Goal: Task Accomplishment & Management: Complete application form

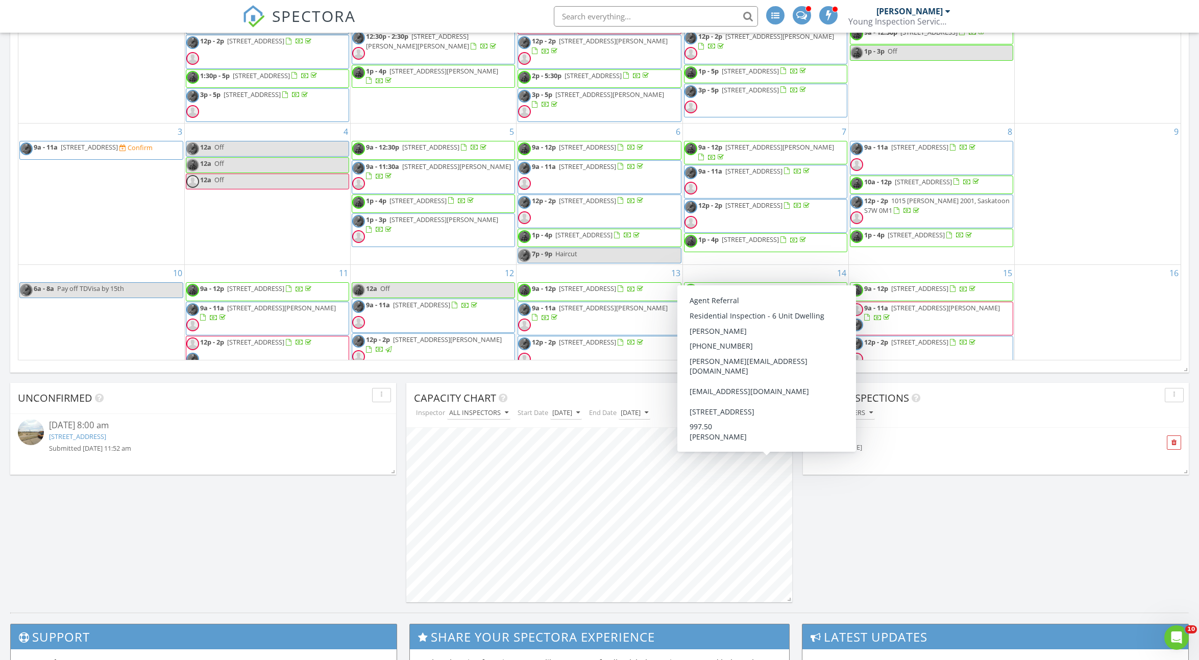
scroll to position [504, 0]
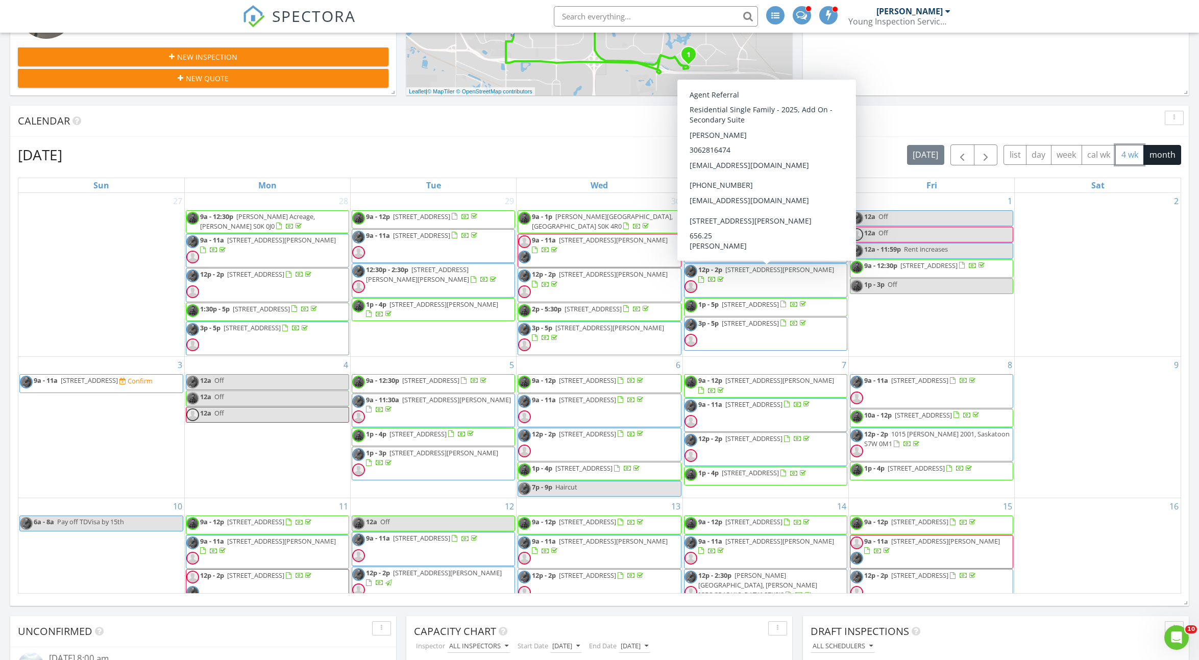
click at [1134, 150] on button "4 wk" at bounding box center [1129, 155] width 29 height 20
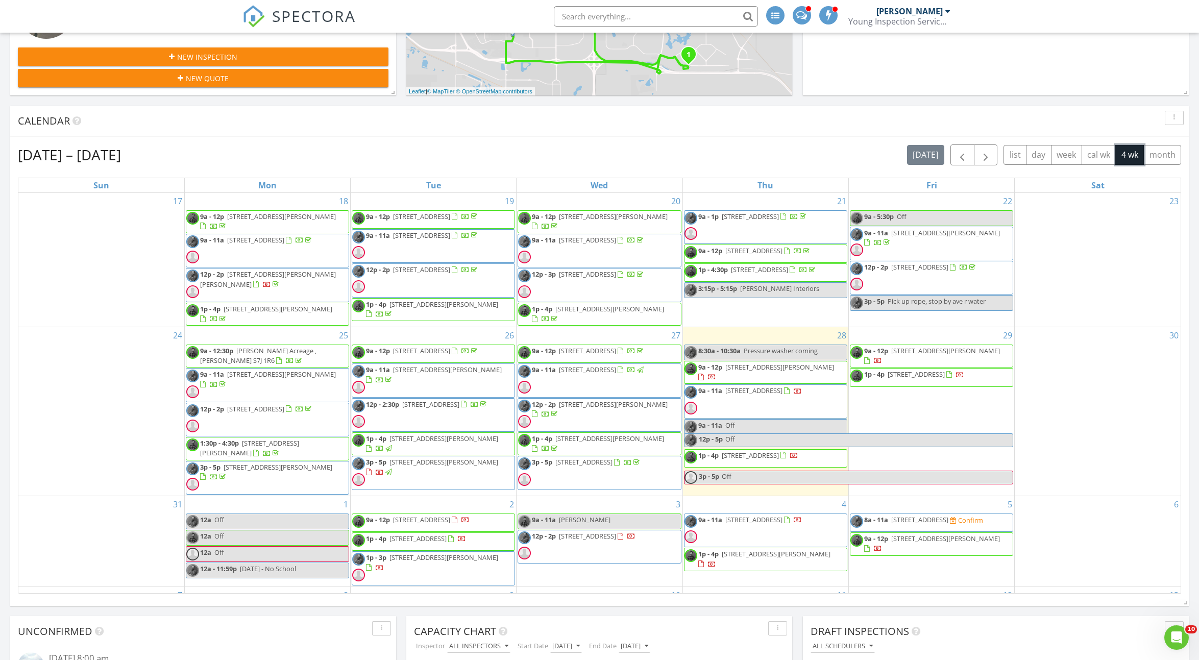
scroll to position [31, 0]
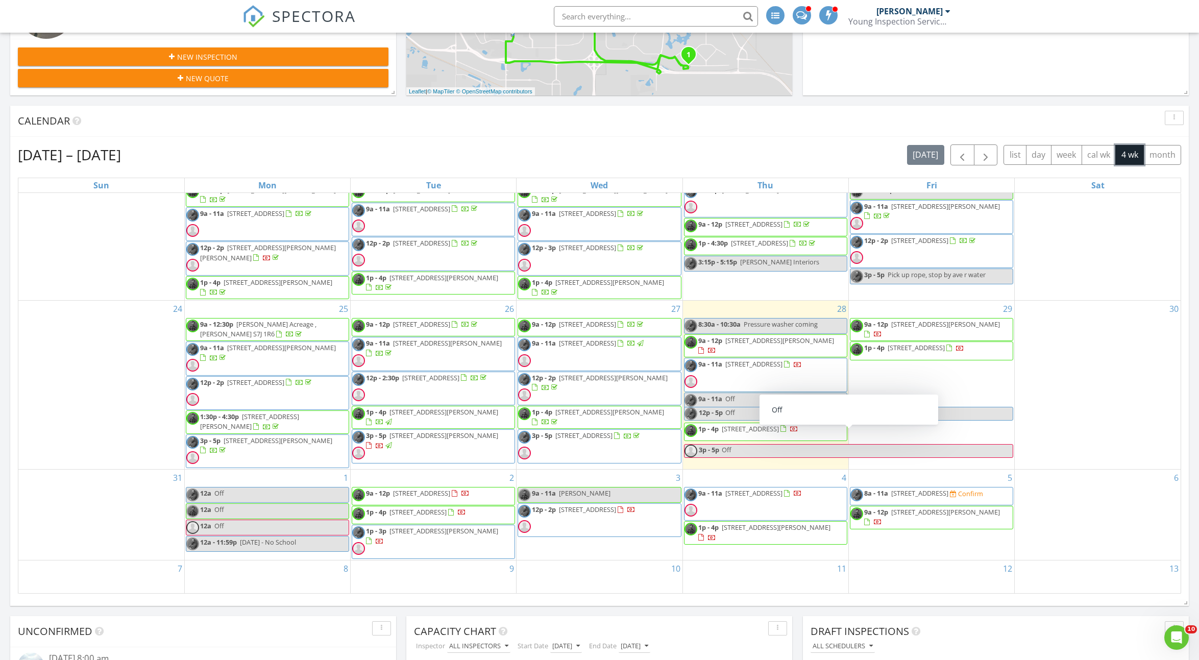
click at [262, 579] on div "8" at bounding box center [267, 576] width 165 height 33
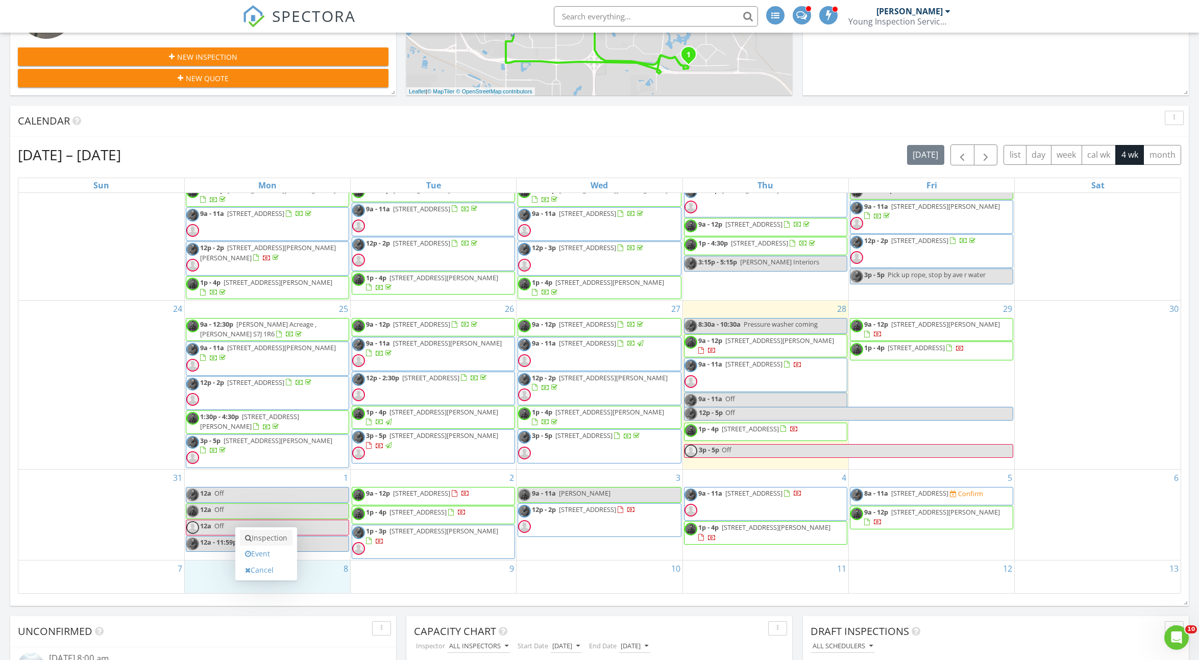
click at [270, 535] on link "Inspection" at bounding box center [266, 538] width 53 height 16
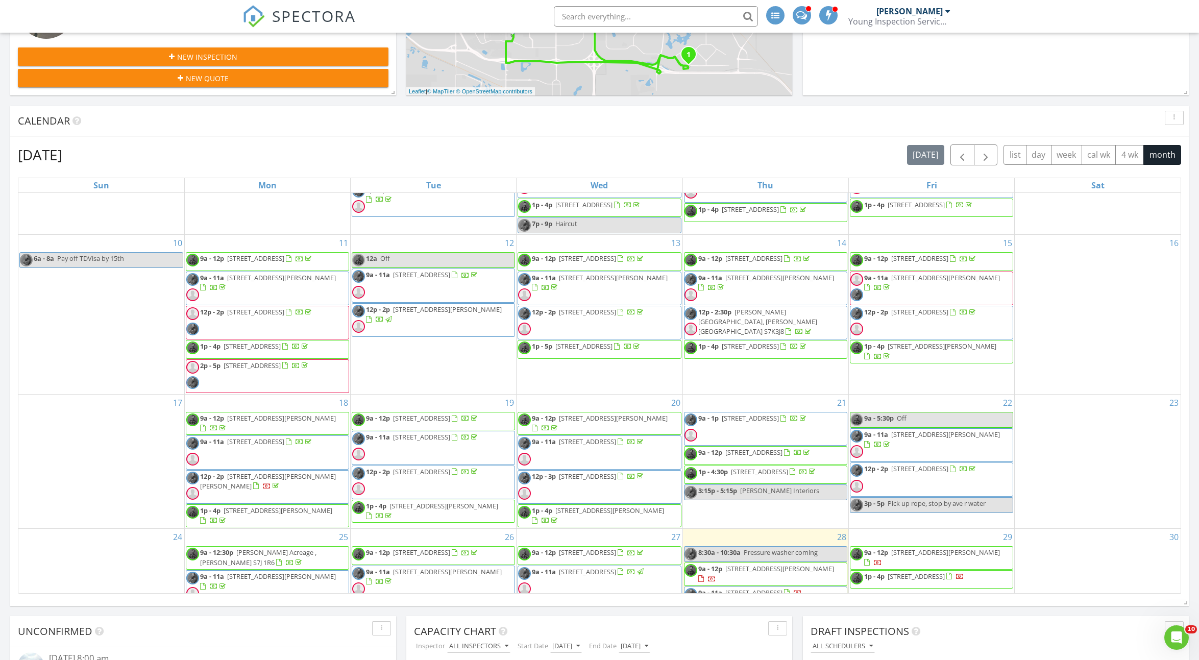
scroll to position [480, 0]
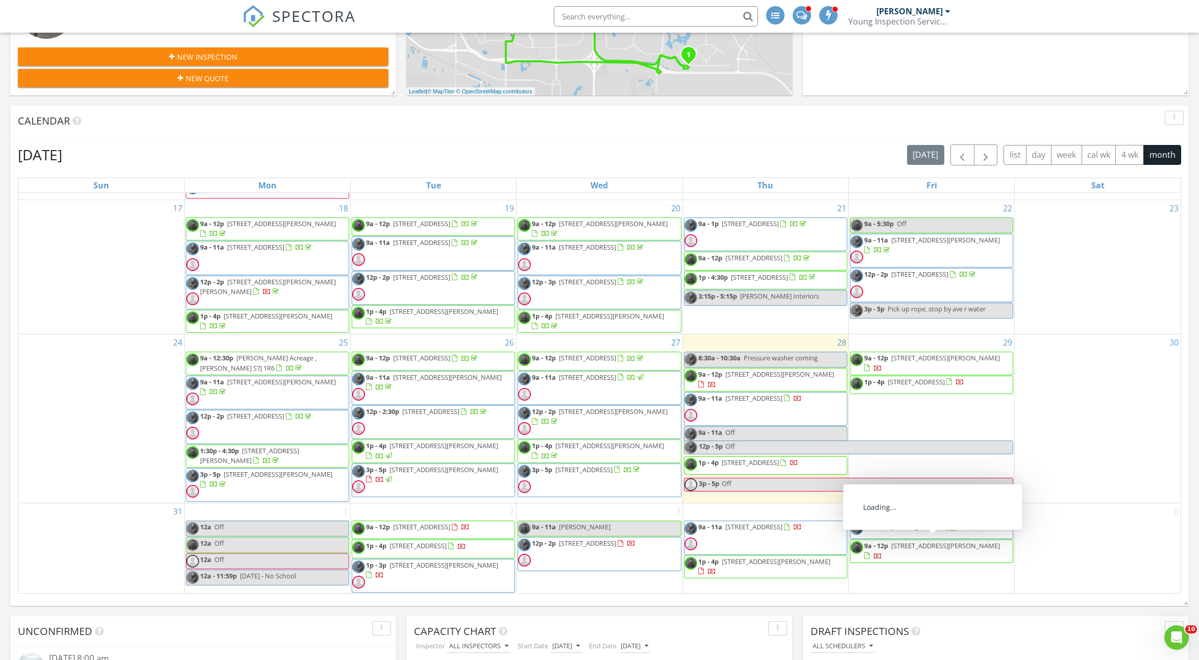
click at [1059, 612] on div "Today All Inspectors 8:30 am Pressure washer coming Brendan Young 9:00 am 1036 …" at bounding box center [599, 317] width 1199 height 1057
click at [796, 399] on span "9a - 11a 1036 2nd street east, Saskatoon S7H 1R3" at bounding box center [742, 409] width 117 height 31
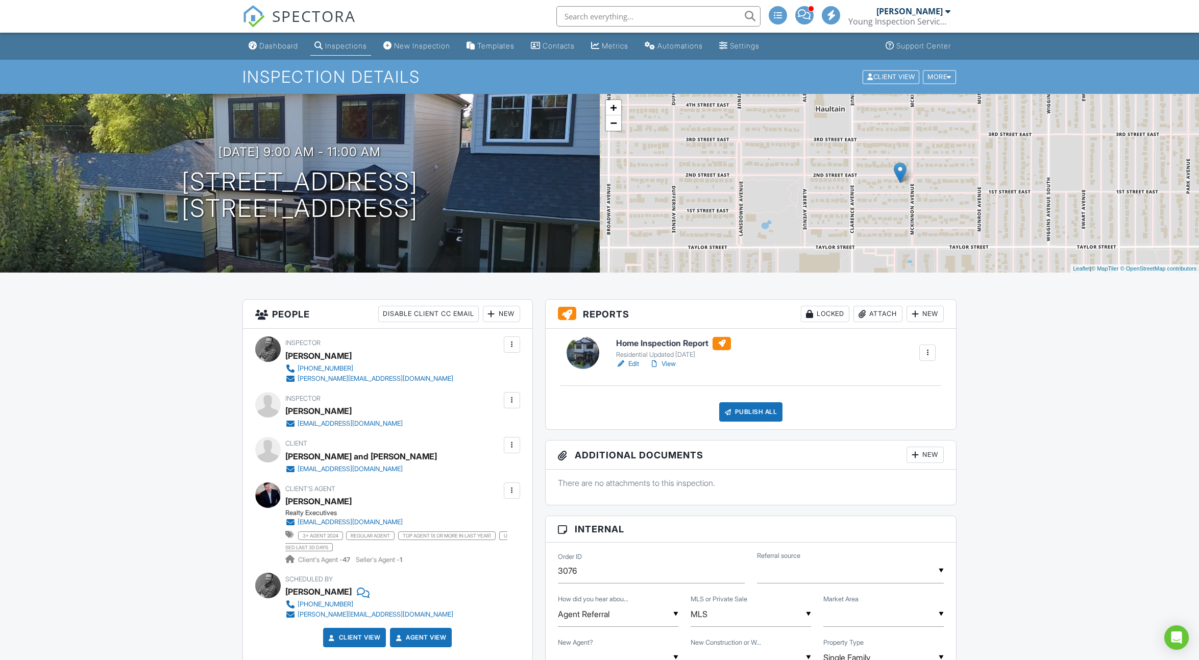
click at [630, 342] on h6 "Home Inspection Report" at bounding box center [673, 343] width 115 height 13
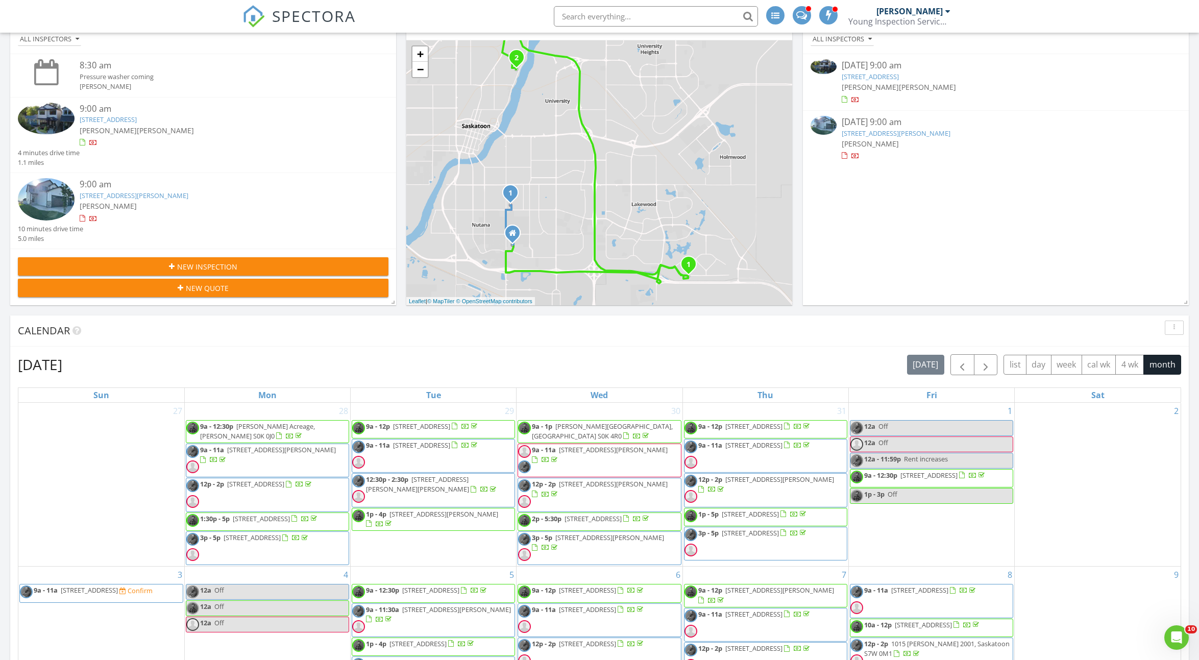
scroll to position [247, 0]
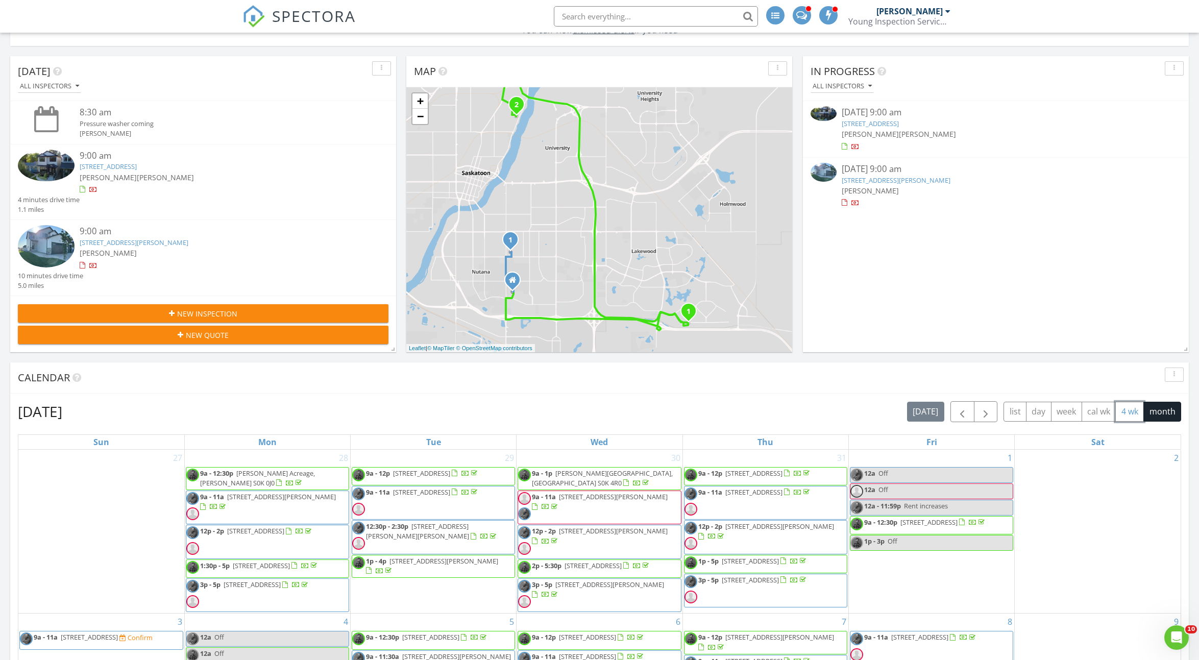
click at [1126, 411] on button "4 wk" at bounding box center [1129, 412] width 29 height 20
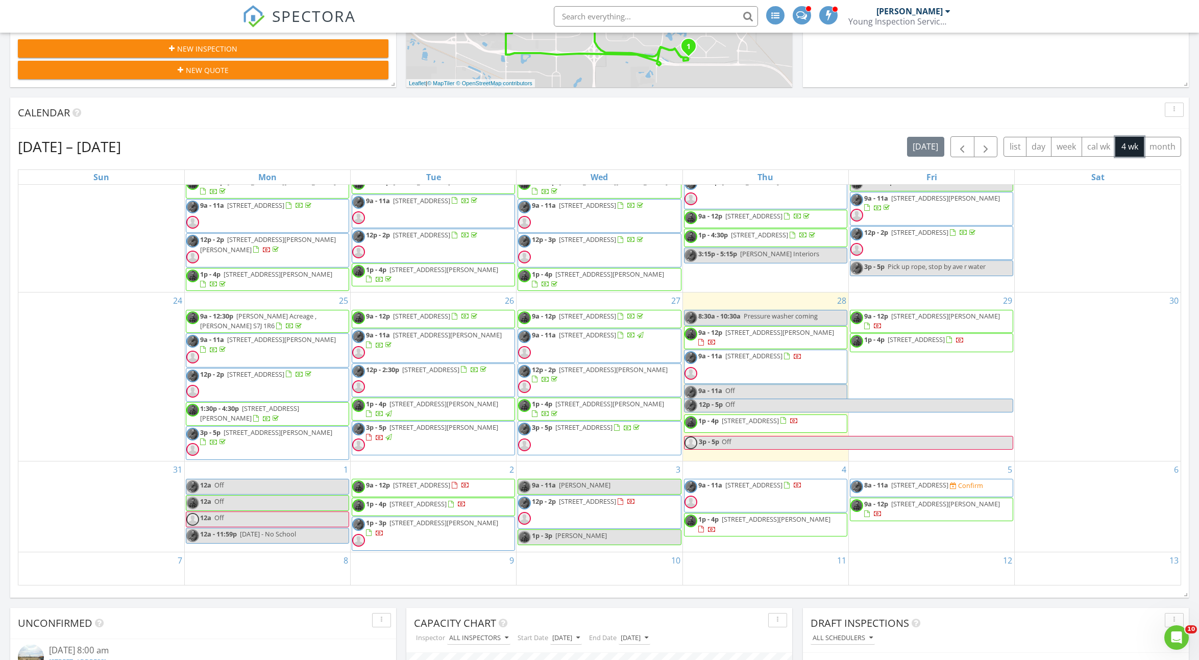
scroll to position [525, 0]
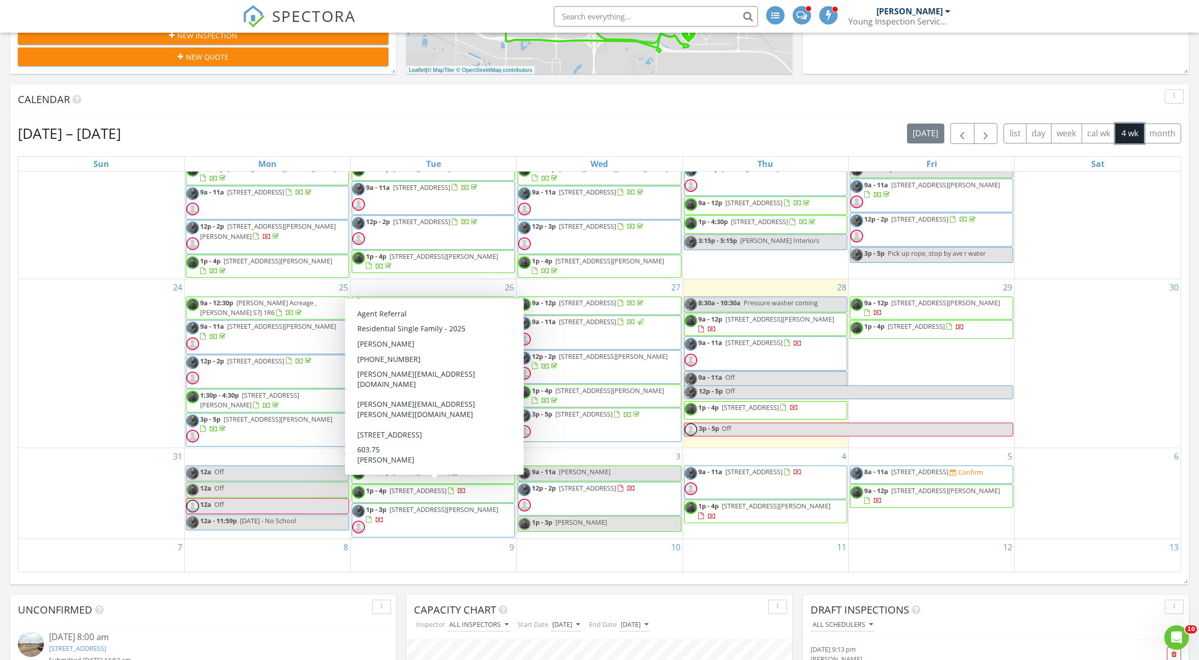
click at [289, 556] on div "8" at bounding box center [267, 555] width 165 height 33
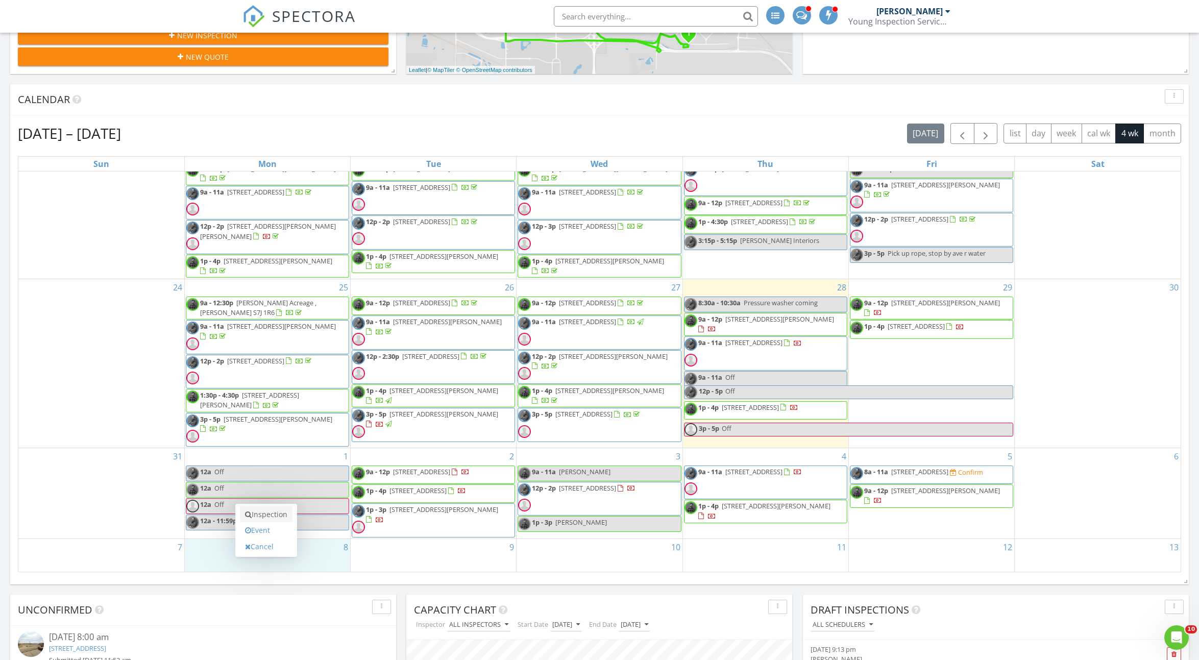
click at [287, 516] on link "Inspection" at bounding box center [266, 514] width 53 height 16
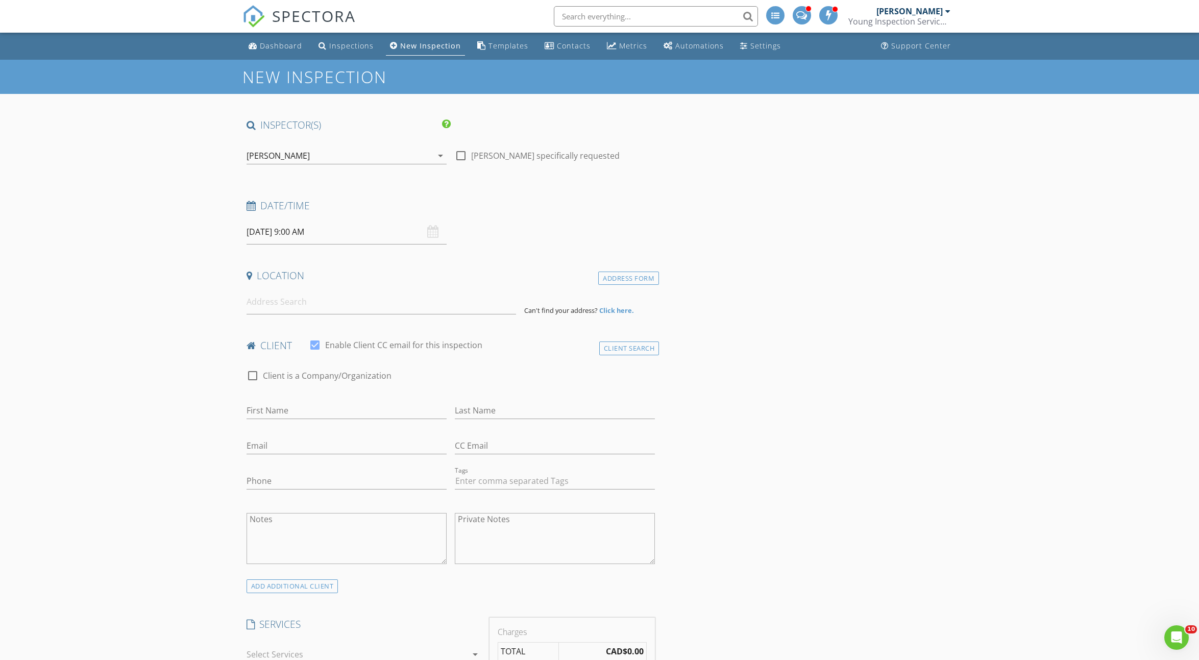
click at [310, 157] on div "[PERSON_NAME]" at bounding box center [340, 156] width 186 height 16
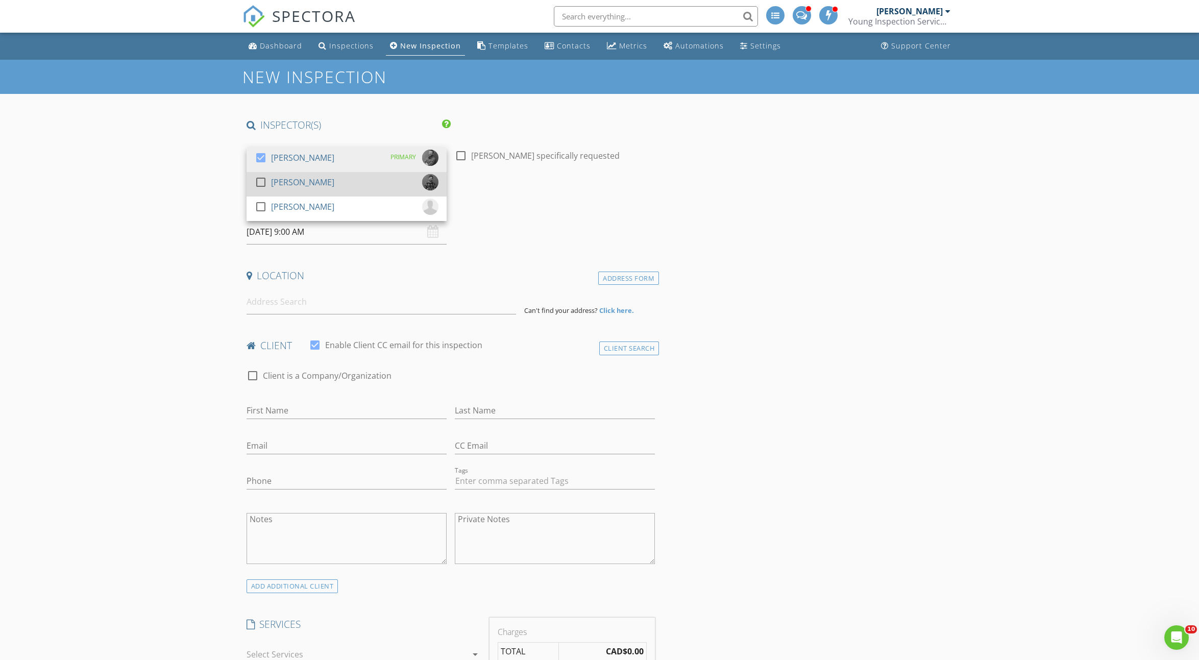
click at [303, 185] on div "[PERSON_NAME]" at bounding box center [302, 182] width 63 height 16
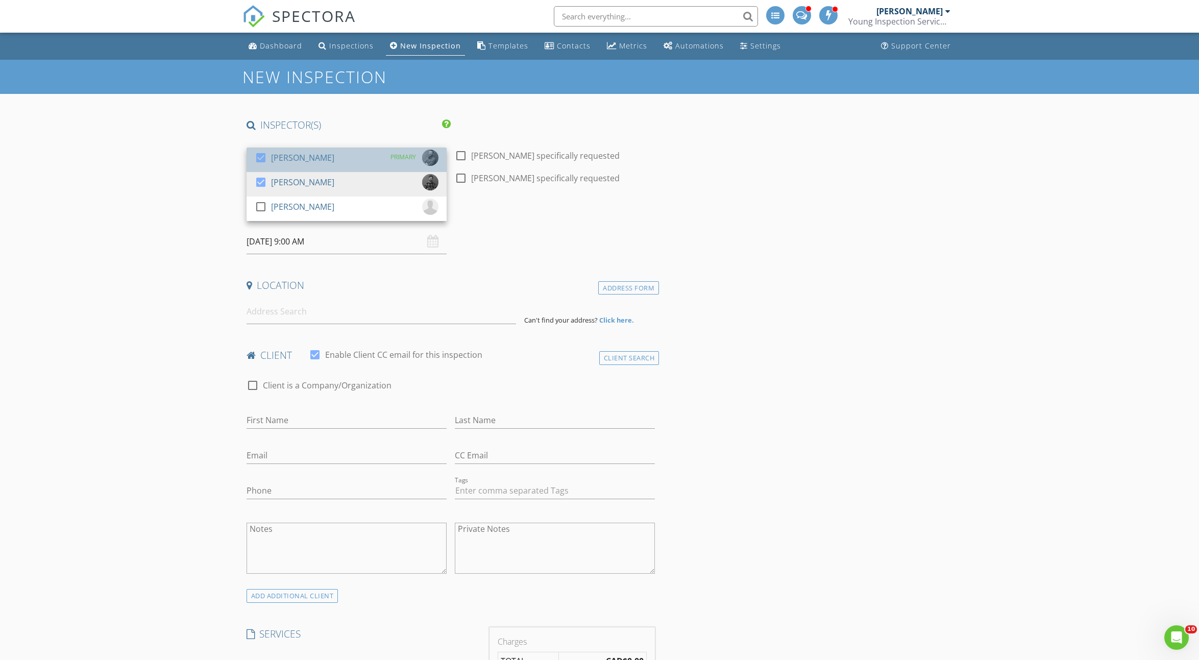
click at [293, 161] on div "[PERSON_NAME]" at bounding box center [302, 158] width 63 height 16
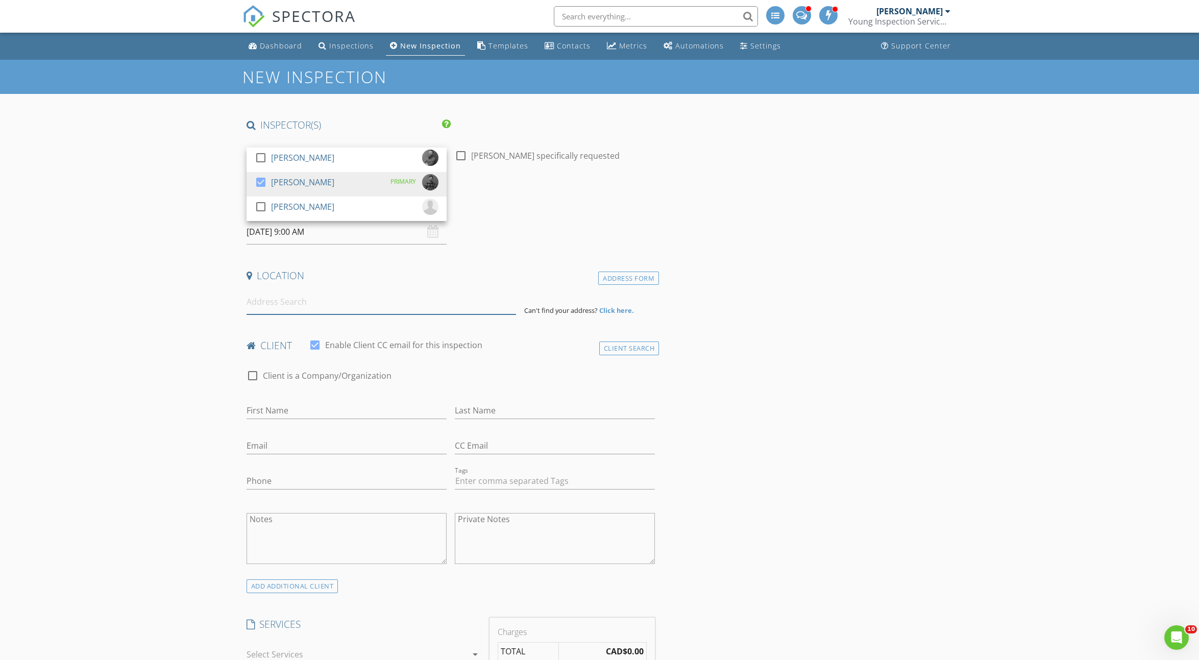
click at [311, 300] on input at bounding box center [381, 301] width 269 height 25
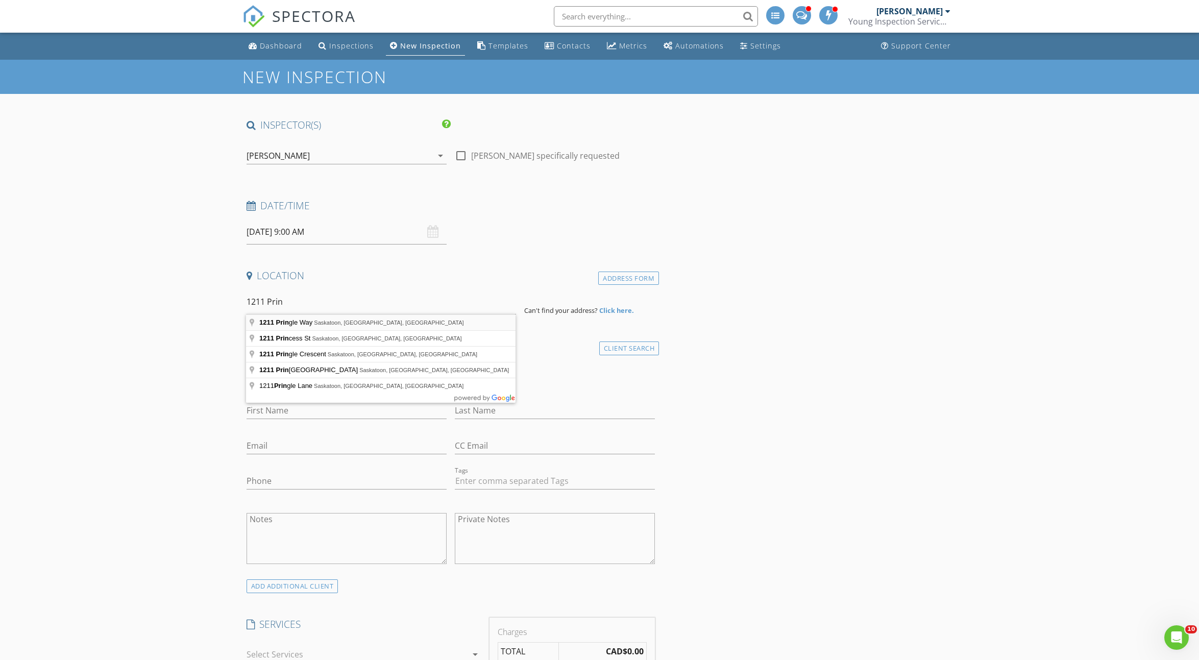
type input "[STREET_ADDRESS][PERSON_NAME]"
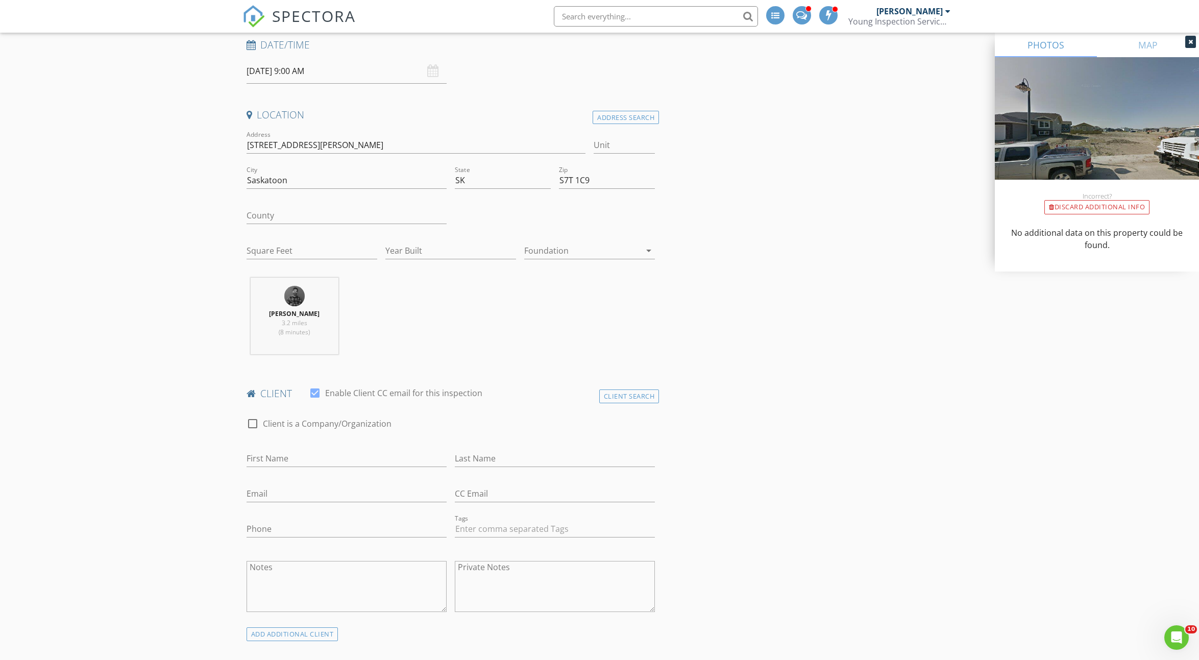
scroll to position [386, 0]
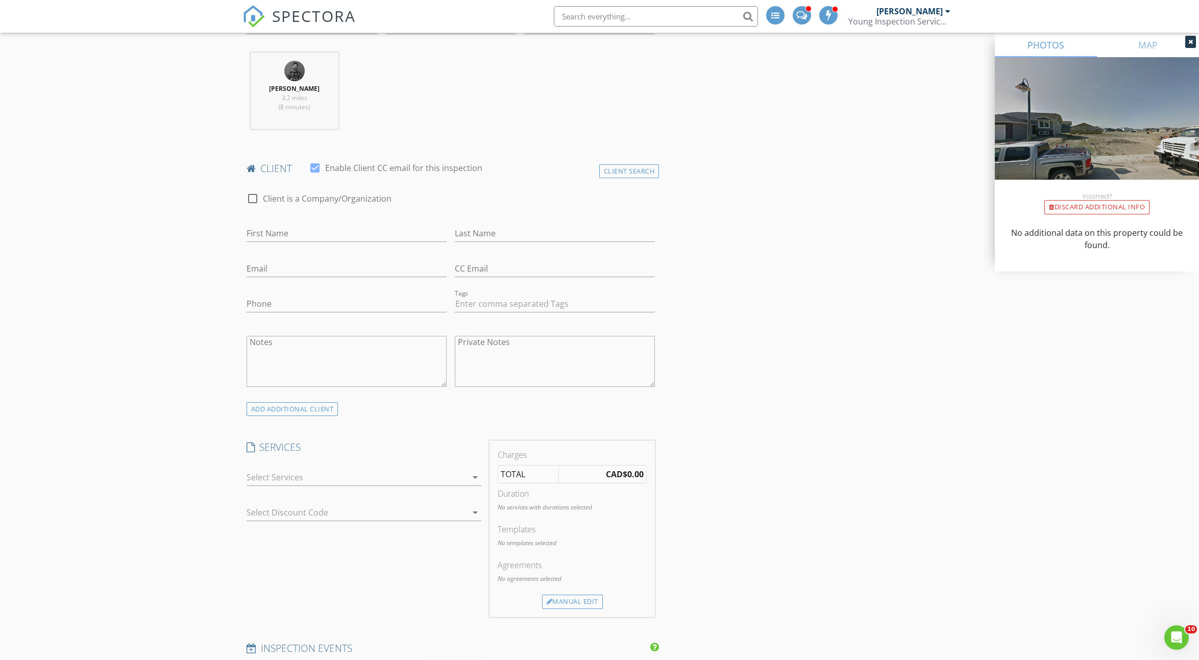
click at [313, 475] on div at bounding box center [357, 477] width 220 height 16
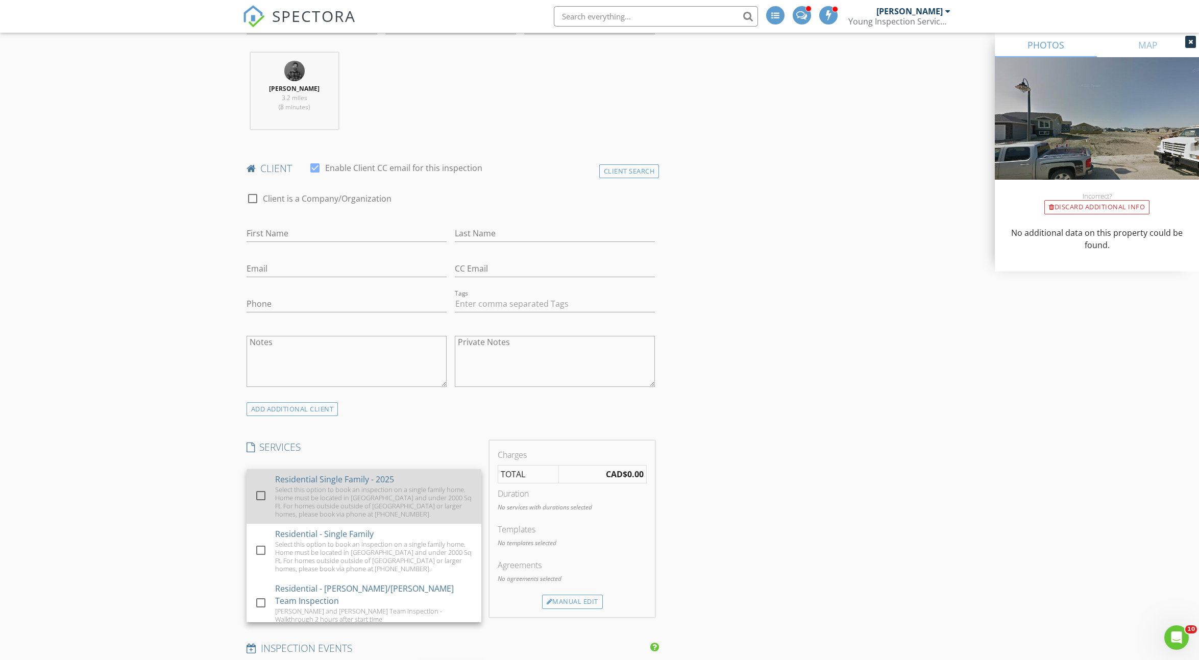
click at [313, 481] on div "Residential Single Family - 2025" at bounding box center [334, 479] width 119 height 12
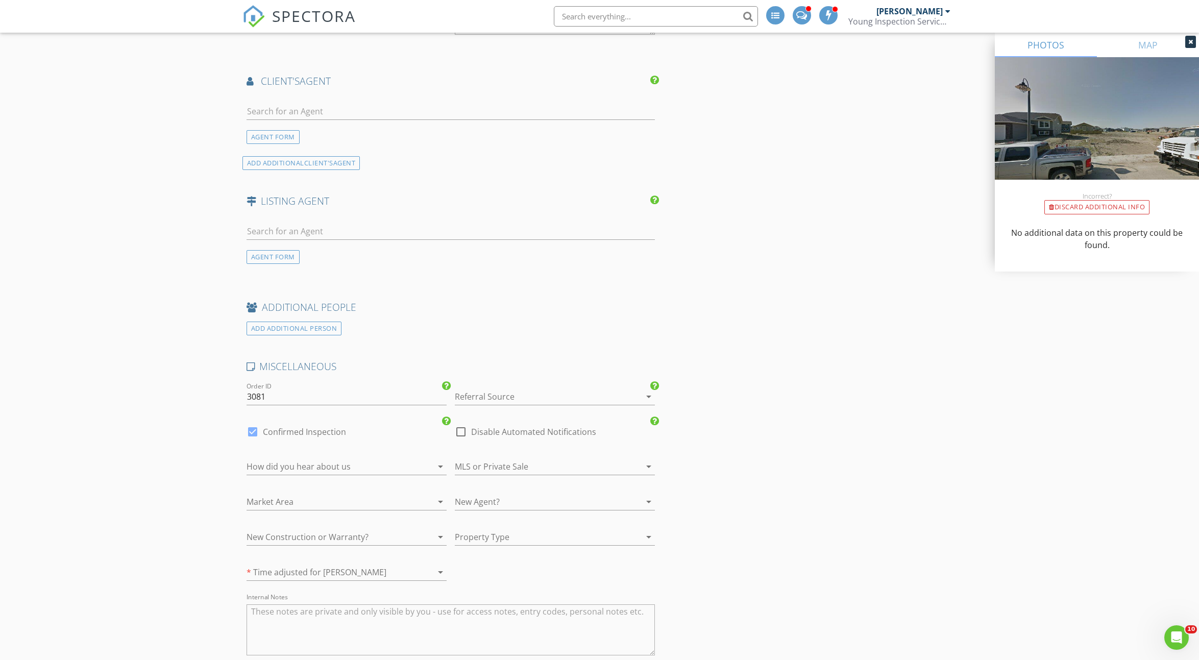
scroll to position [1225, 0]
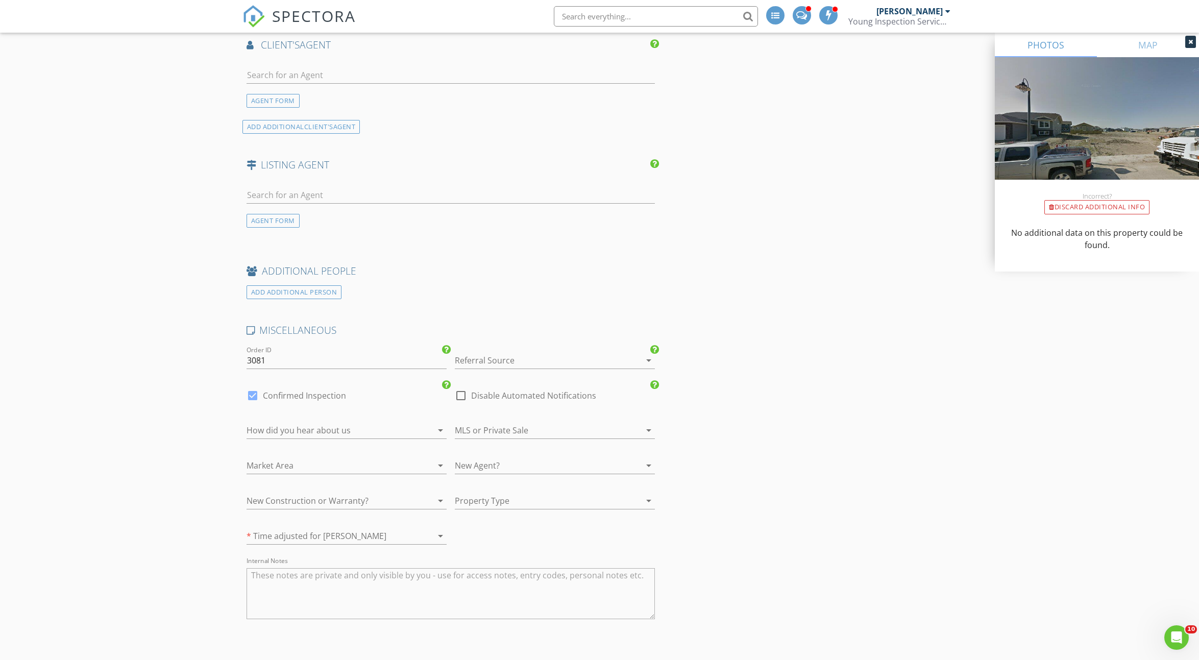
click at [377, 430] on div at bounding box center [332, 430] width 171 height 16
click at [376, 451] on div "Found Online" at bounding box center [346, 455] width 184 height 12
click at [353, 486] on div "New Construction or Warranty? arrow_drop_down" at bounding box center [347, 502] width 200 height 33
click at [352, 501] on div at bounding box center [332, 501] width 171 height 16
click at [352, 501] on div "New Construction" at bounding box center [346, 501] width 184 height 12
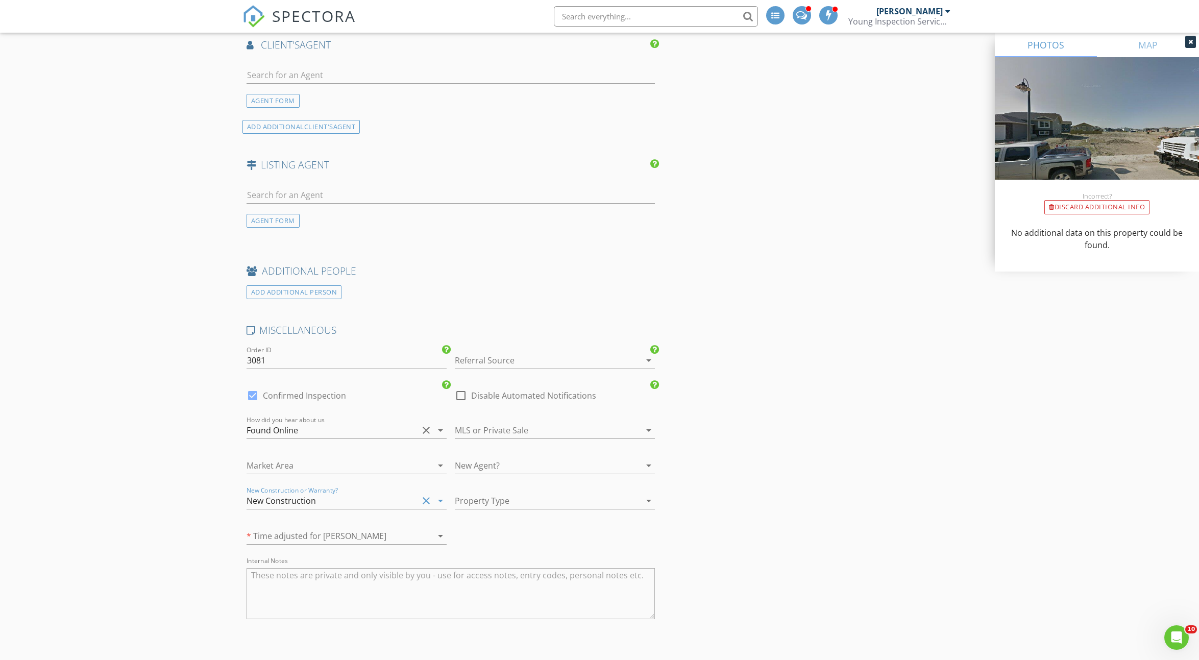
click at [493, 493] on div at bounding box center [540, 501] width 171 height 16
click at [565, 429] on div at bounding box center [540, 430] width 171 height 16
click at [562, 450] on div "Private Sale" at bounding box center [555, 455] width 184 height 12
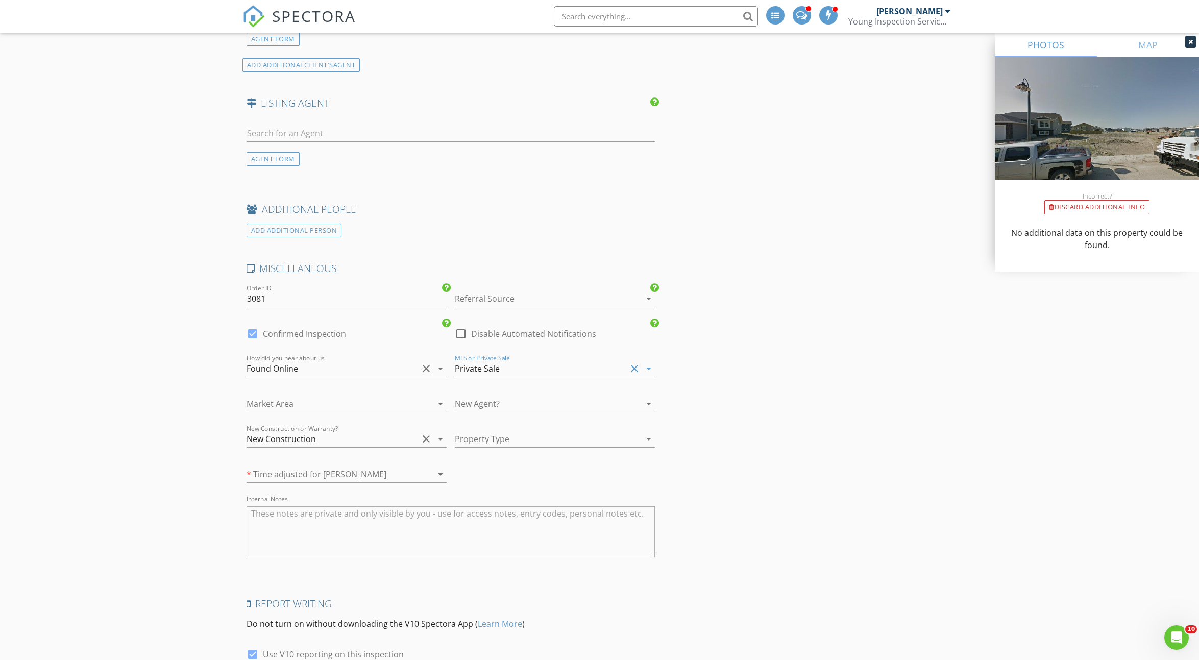
scroll to position [1396, 0]
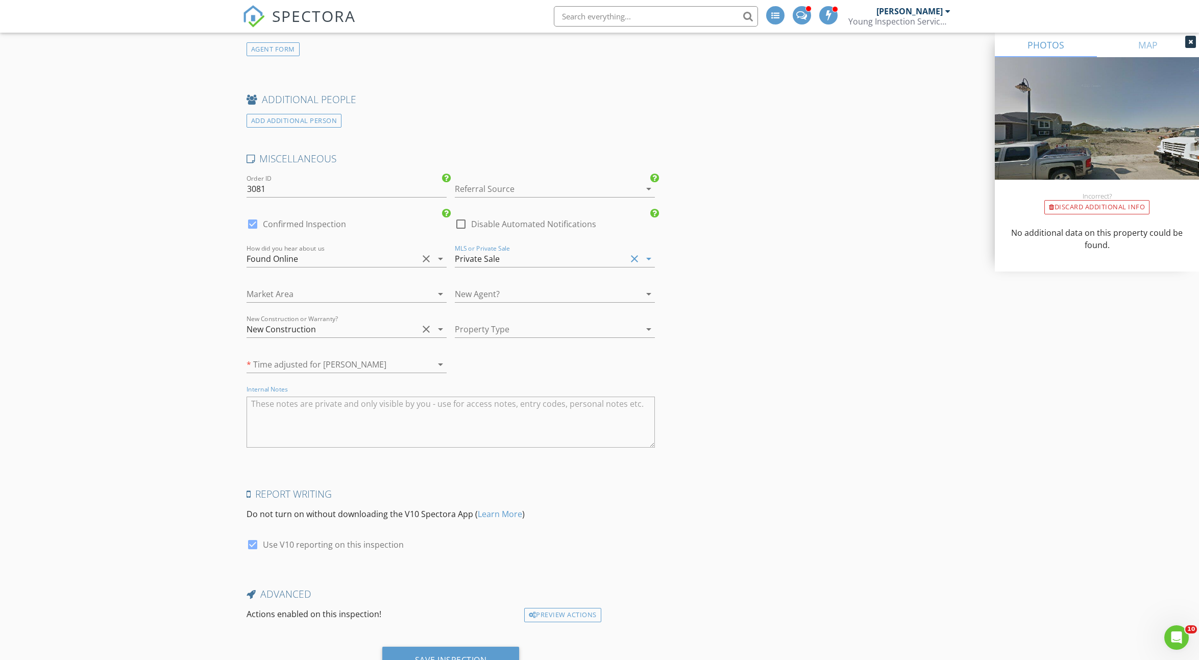
click at [385, 398] on textarea "Internal Notes" at bounding box center [451, 422] width 409 height 51
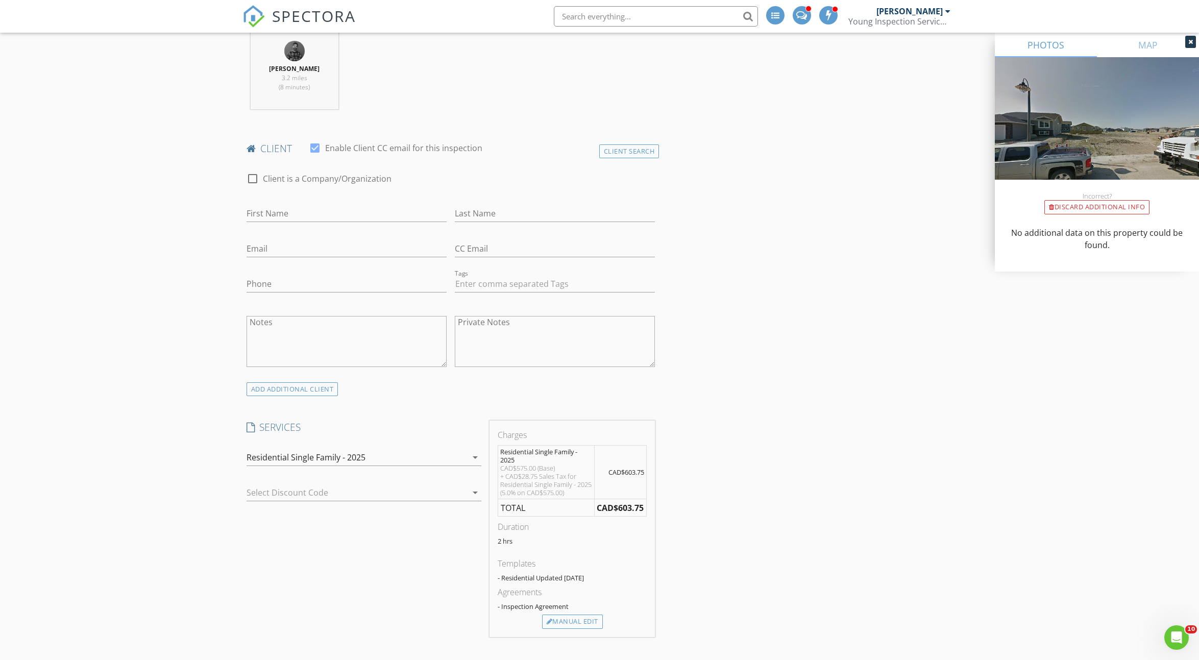
scroll to position [342, 0]
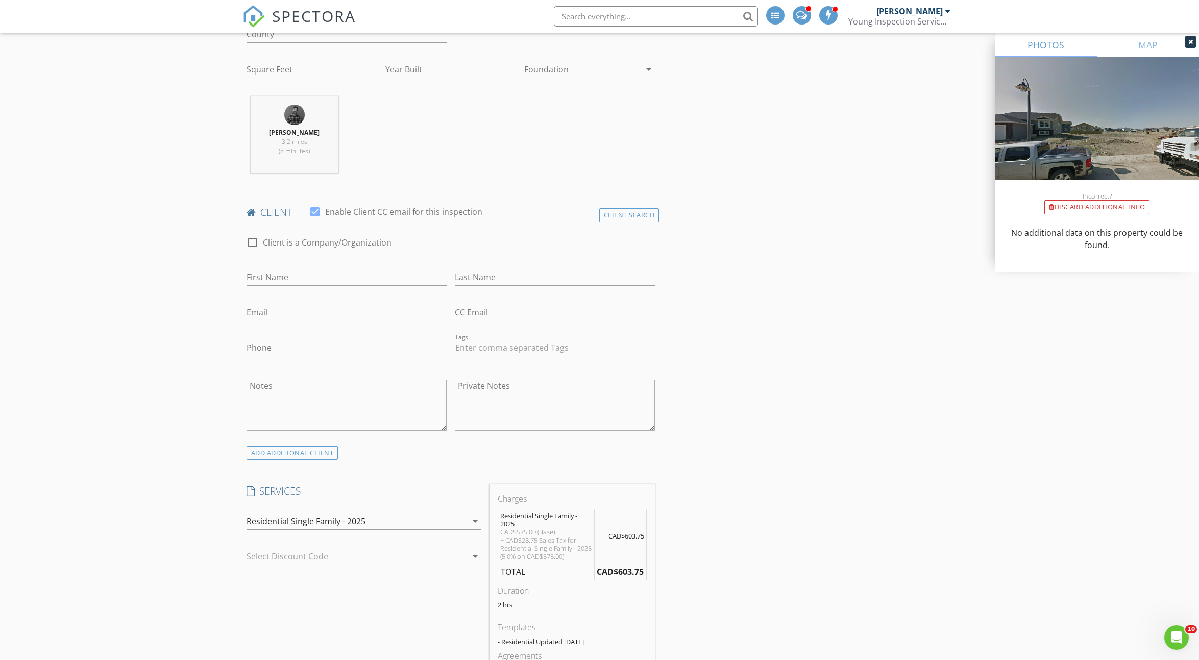
type textarea "New Construction, confirm access"
click at [338, 279] on input "First Name" at bounding box center [347, 277] width 200 height 17
type input "Vivian"
click at [520, 273] on input "Last Name" at bounding box center [555, 277] width 200 height 17
click at [300, 316] on input "Email" at bounding box center [347, 312] width 200 height 17
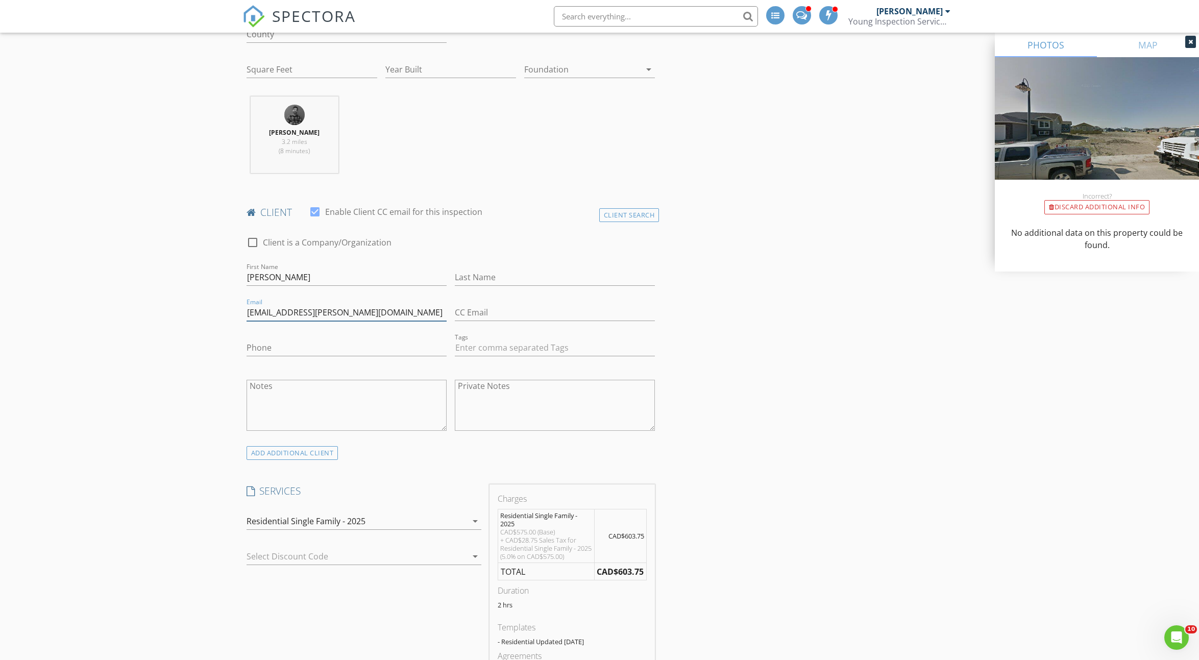
scroll to position [490, 0]
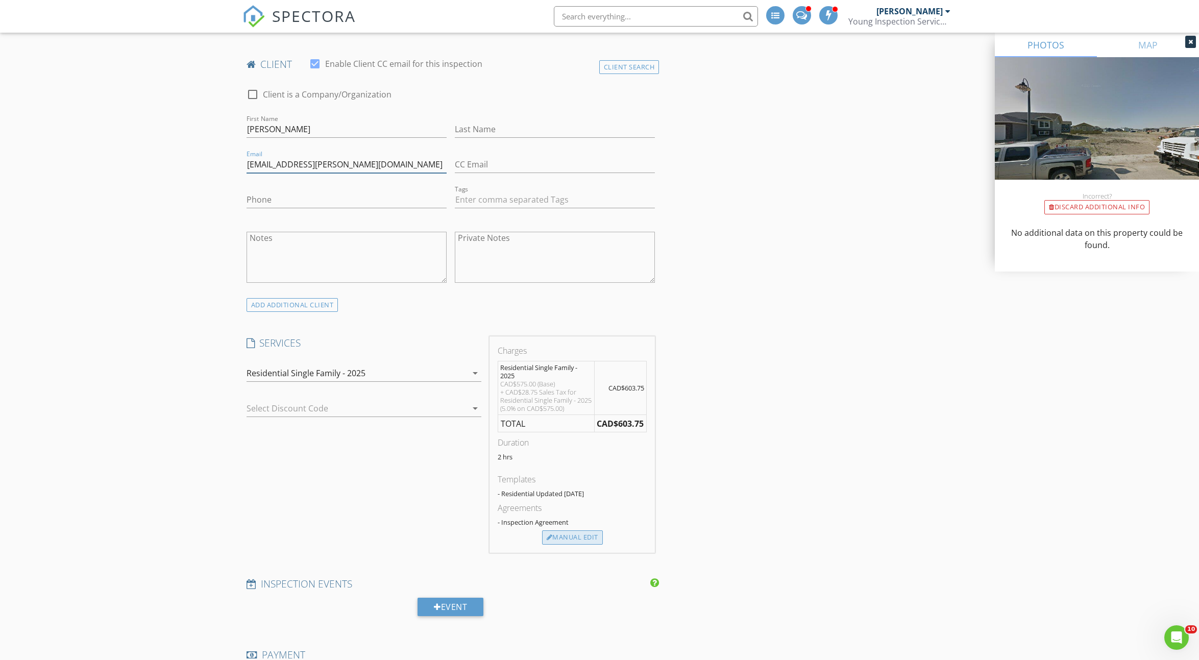
type input "smt@shaw.ca"
click at [578, 541] on div "Manual Edit" at bounding box center [572, 537] width 61 height 14
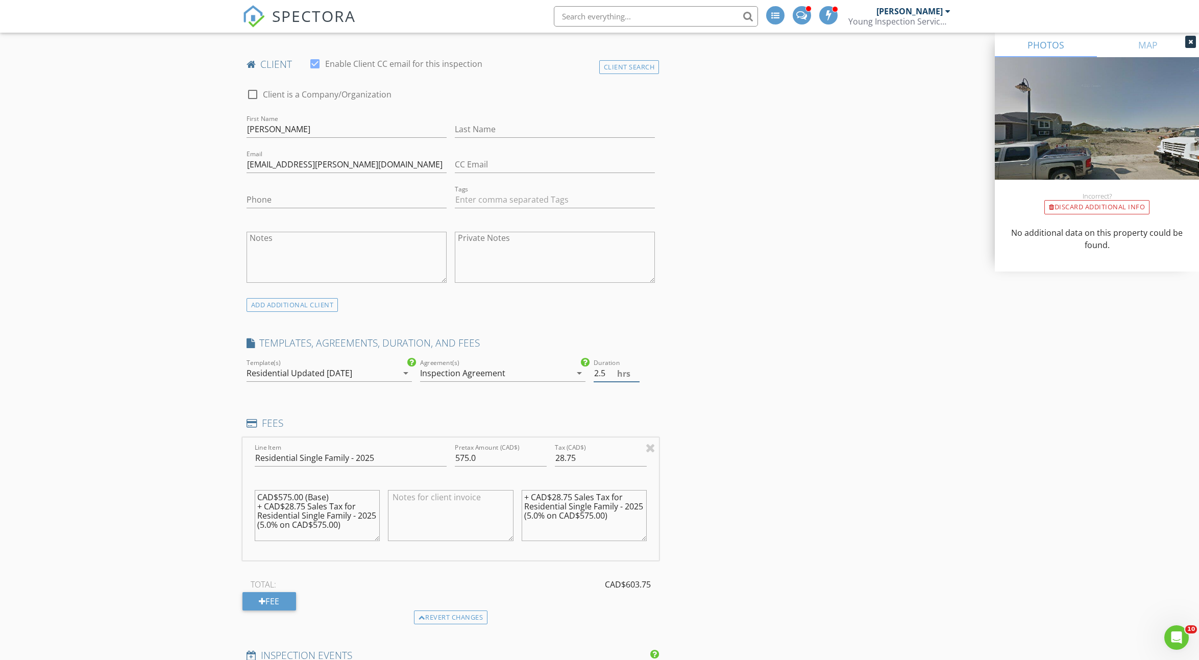
click at [635, 366] on input "2.5" at bounding box center [617, 373] width 46 height 17
click at [635, 366] on input "3" at bounding box center [617, 373] width 46 height 17
click at [635, 366] on input "3.5" at bounding box center [617, 373] width 46 height 17
type input "3"
click at [635, 374] on input "3" at bounding box center [617, 373] width 46 height 17
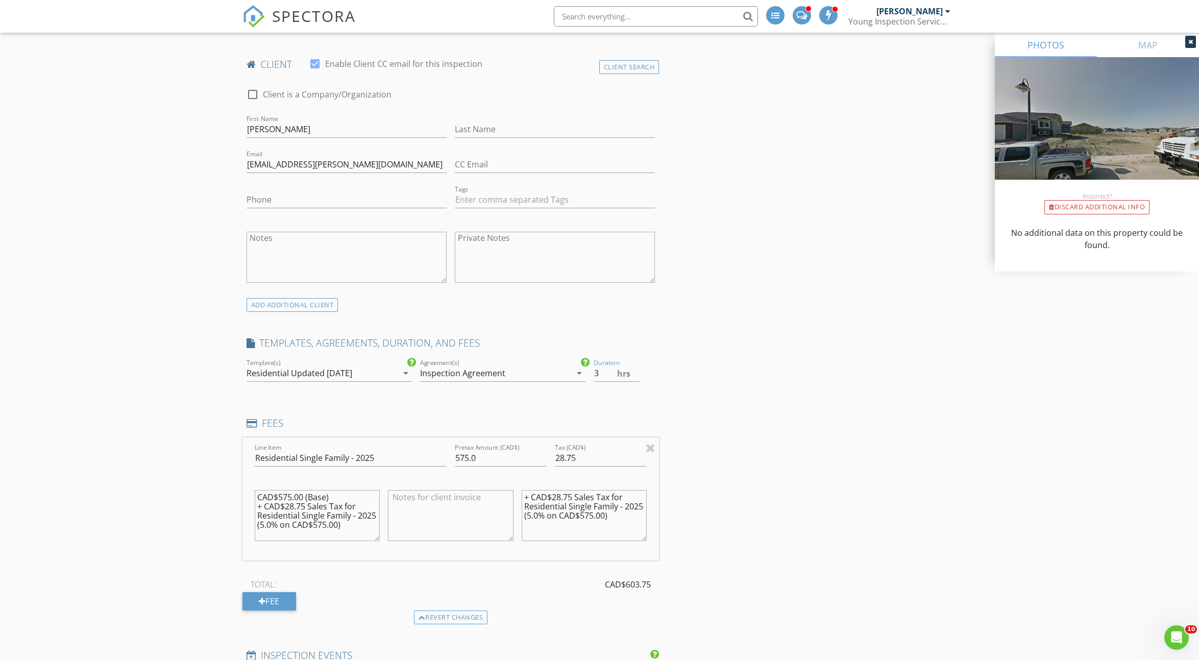
click at [702, 464] on div "INSPECTOR(S) check_box_outline_blank Brendan Young check_box Sean McCaig PRIMAR…" at bounding box center [599, 643] width 715 height 2031
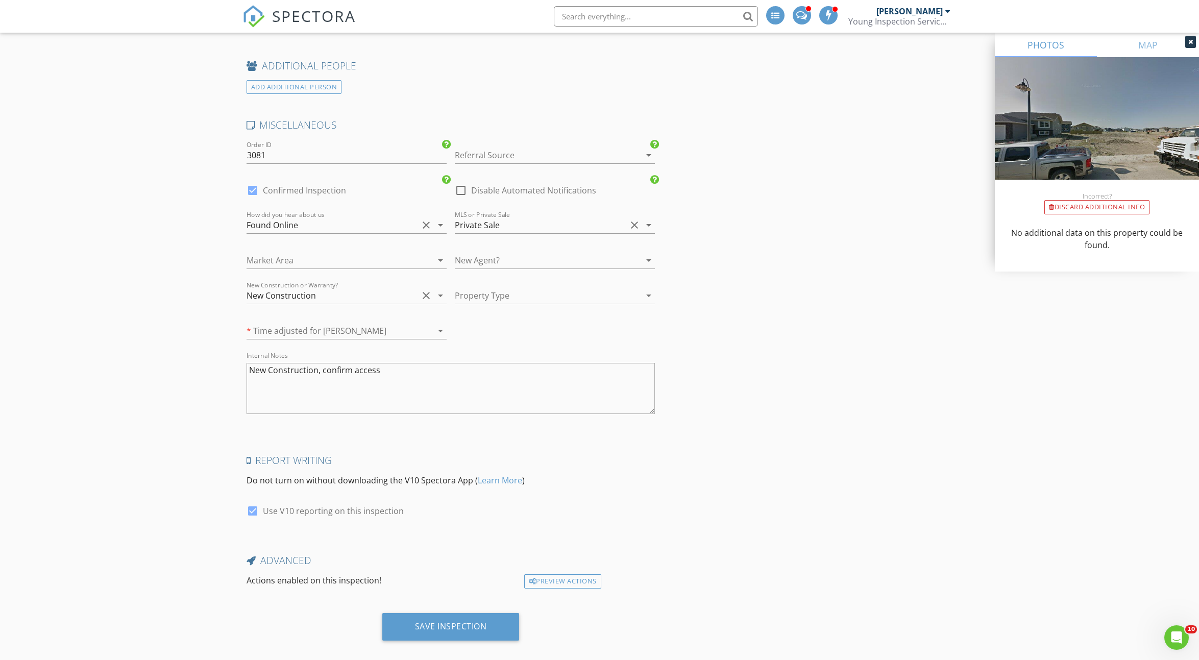
scroll to position [1494, 0]
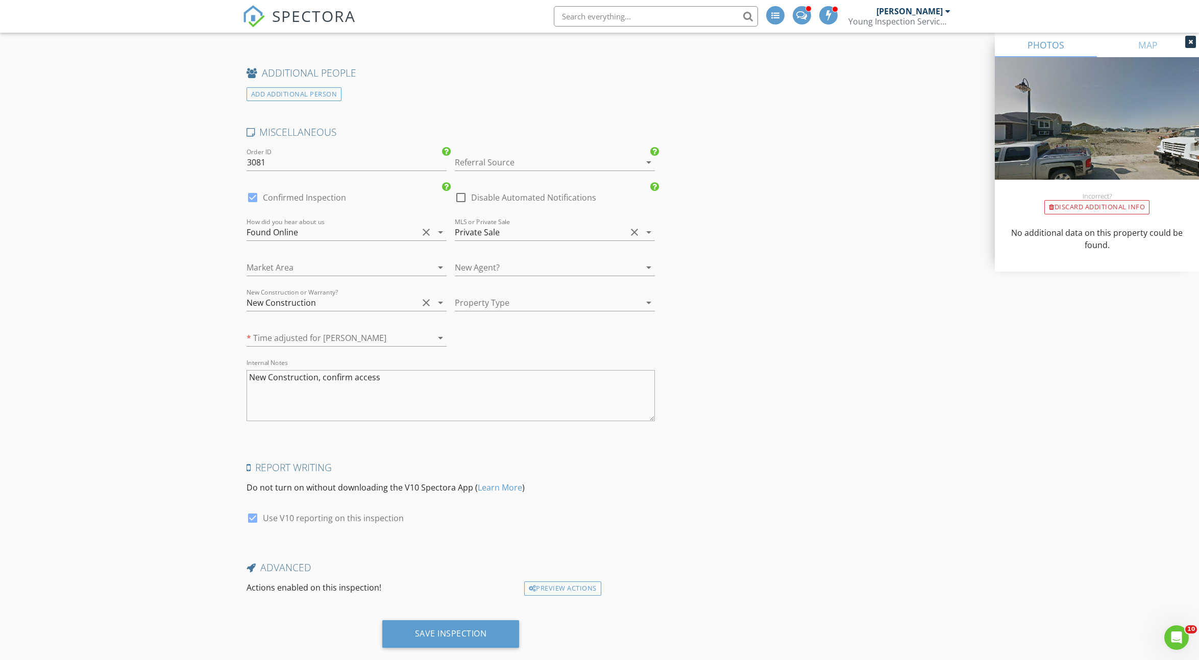
click at [252, 193] on div at bounding box center [252, 197] width 17 height 17
checkbox input "false"
checkbox input "true"
click at [444, 628] on div "Save Inspection" at bounding box center [451, 633] width 72 height 10
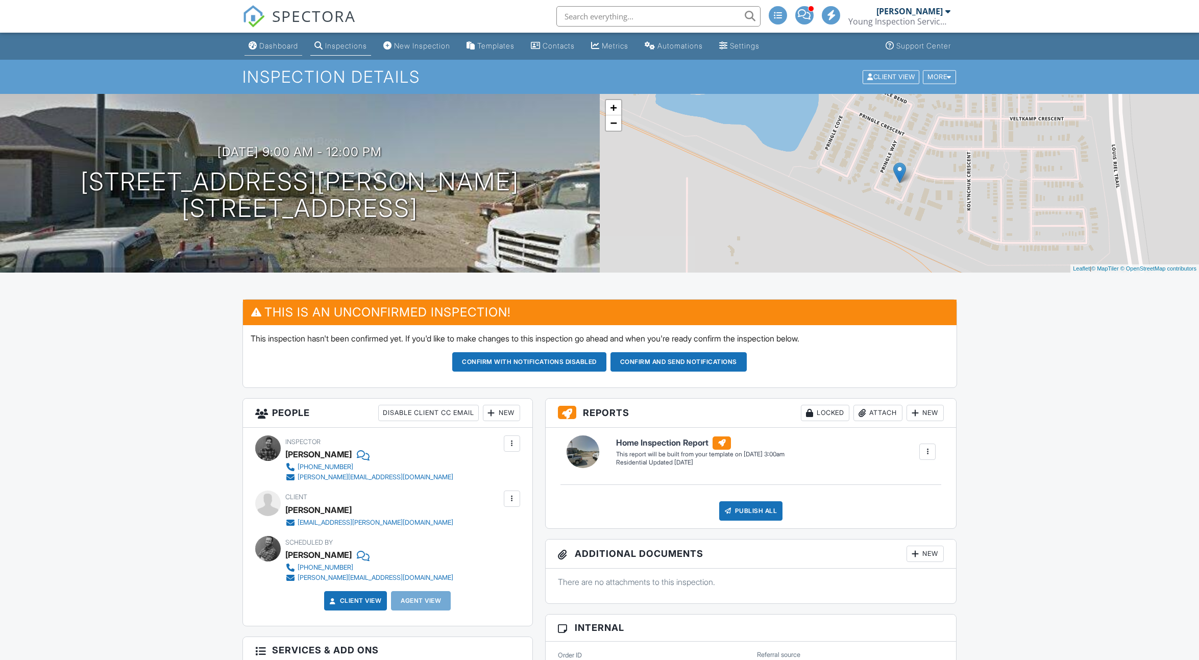
click at [275, 48] on div "Dashboard" at bounding box center [278, 45] width 39 height 9
